Goal: Task Accomplishment & Management: Use online tool/utility

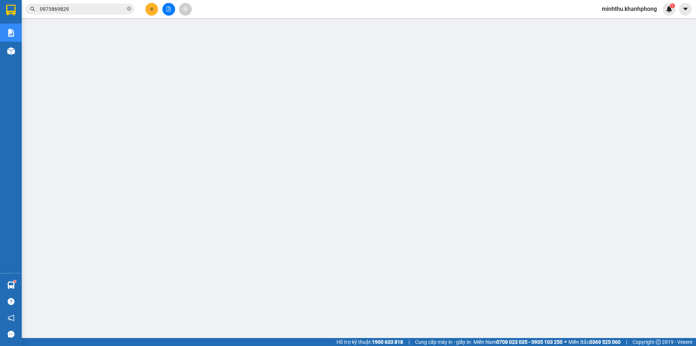
click at [631, 13] on span "minhthu.khanhphong" at bounding box center [629, 8] width 67 height 9
click at [354, 7] on div "Kết quả tìm kiếm ( 2 ) Bộ lọc Mã ĐH Trạng thái Món hàng Thu hộ Tổng cước Chưa c…" at bounding box center [348, 9] width 696 height 18
click at [634, 5] on span "minhthu.khanhphong" at bounding box center [629, 8] width 67 height 9
click at [615, 21] on span "Đăng xuất" at bounding box center [632, 22] width 53 height 8
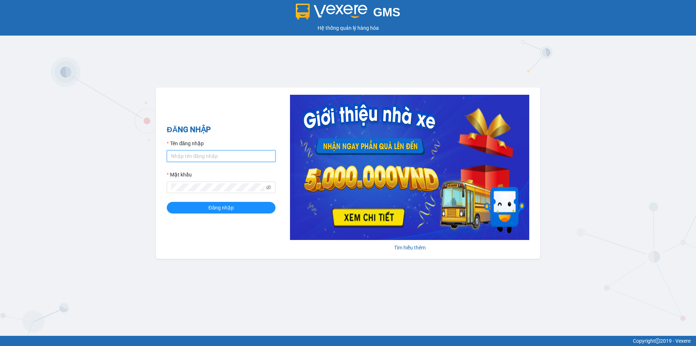
click at [208, 158] on input "Tên đăng nhập" at bounding box center [221, 156] width 109 height 12
drag, startPoint x: 165, startPoint y: 162, endPoint x: 153, endPoint y: 156, distance: 13.1
click at [155, 160] on div "GMS Hệ thống [PERSON_NAME] hàng [PERSON_NAME] NHẬP Tên đăng nhập [PERSON_NAME].…" at bounding box center [348, 167] width 696 height 335
type input "loannt.khanhphong"
click at [167, 202] on button "Đăng nhập" at bounding box center [221, 208] width 109 height 12
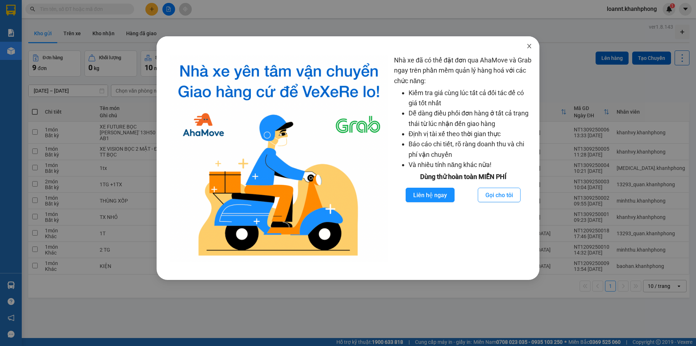
click at [531, 44] on icon "close" at bounding box center [529, 46] width 6 height 6
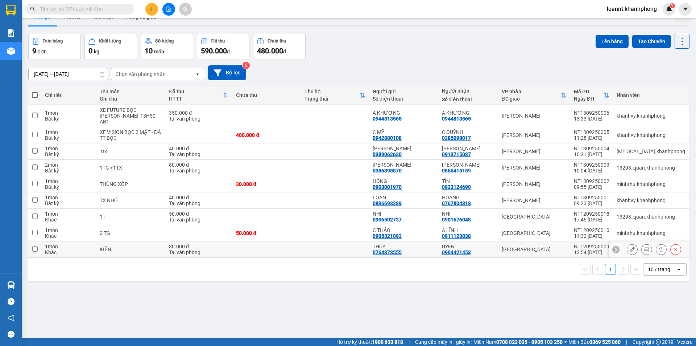
scroll to position [33, 0]
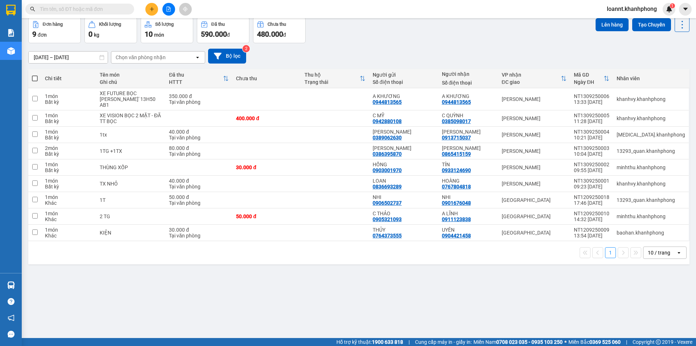
drag, startPoint x: 486, startPoint y: 34, endPoint x: 464, endPoint y: 35, distance: 21.4
click at [478, 35] on div "Đơn hàng 9 đơn [PERSON_NAME] 0 kg Số [PERSON_NAME] 10 món Đã thu 590.000 [PERSO…" at bounding box center [358, 30] width 661 height 26
click at [70, 10] on input "text" at bounding box center [83, 9] width 86 height 8
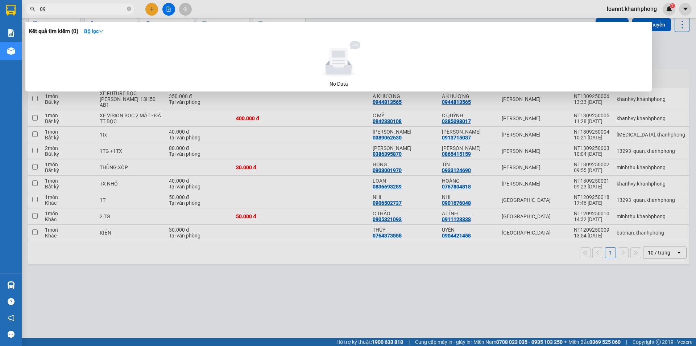
type input "0"
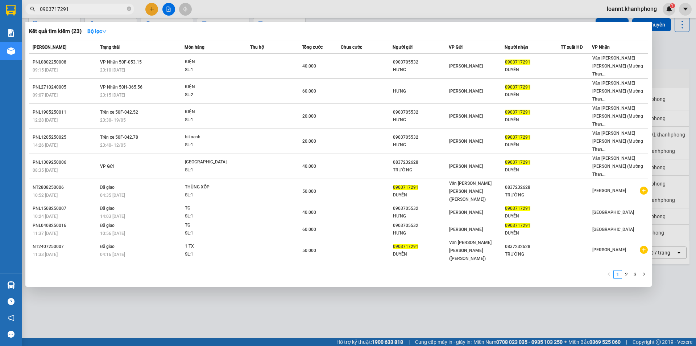
type input "0903717291"
click at [315, 275] on div at bounding box center [348, 173] width 696 height 346
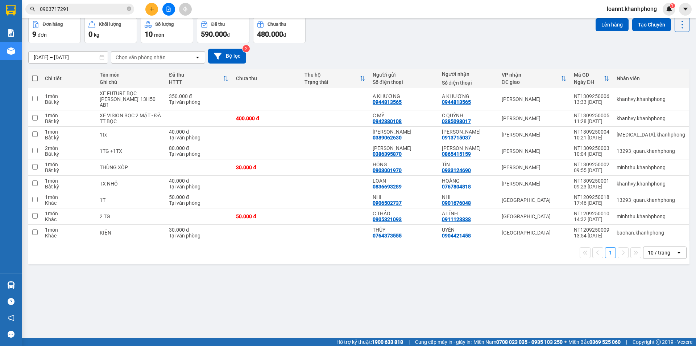
click at [73, 10] on input "0903717291" at bounding box center [83, 9] width 86 height 8
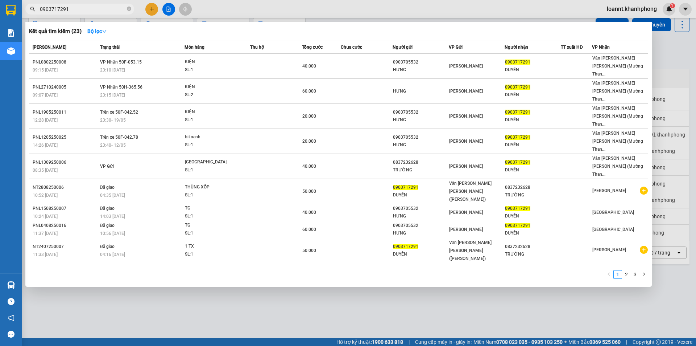
click at [129, 7] on span at bounding box center [129, 9] width 4 height 7
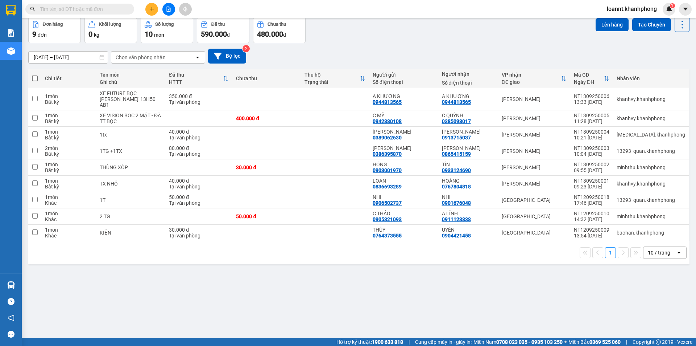
click at [220, 15] on div "Kết quả [PERSON_NAME] ( 23 ) Bộ lọc Mã ĐH Trạng thái Món hàng Thu hộ [PERSON_NA…" at bounding box center [348, 9] width 696 height 18
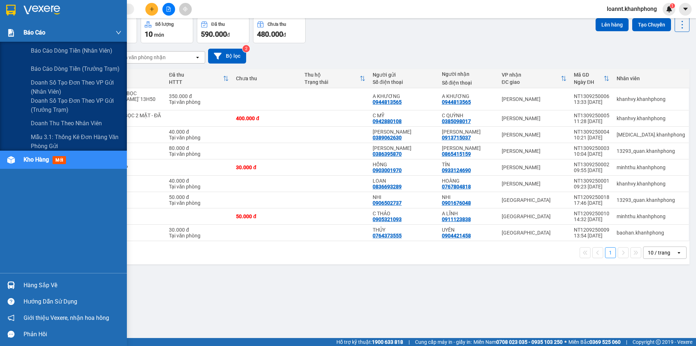
click at [8, 32] on img at bounding box center [11, 33] width 8 height 8
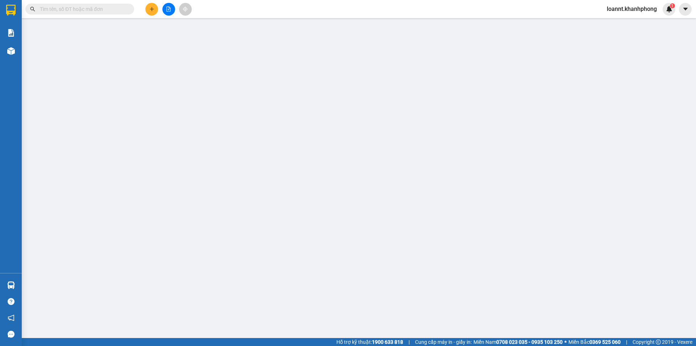
click at [224, 9] on div "Kết quả [PERSON_NAME] ( 23 ) Bộ lọc Mã ĐH Trạng thái Món hàng Thu hộ [PERSON_NA…" at bounding box center [348, 9] width 696 height 18
